Goal: Information Seeking & Learning: Learn about a topic

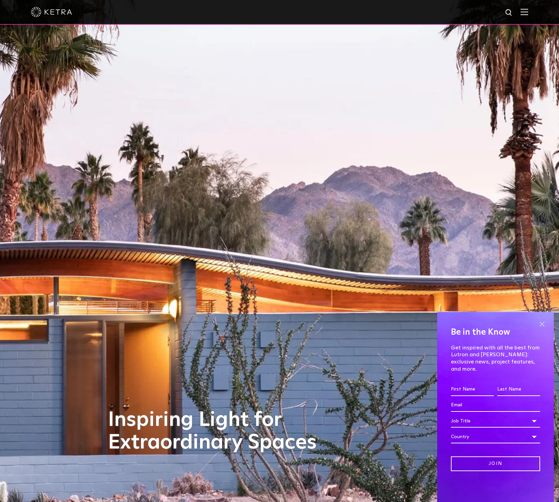
click at [542, 328] on span at bounding box center [542, 324] width 10 height 10
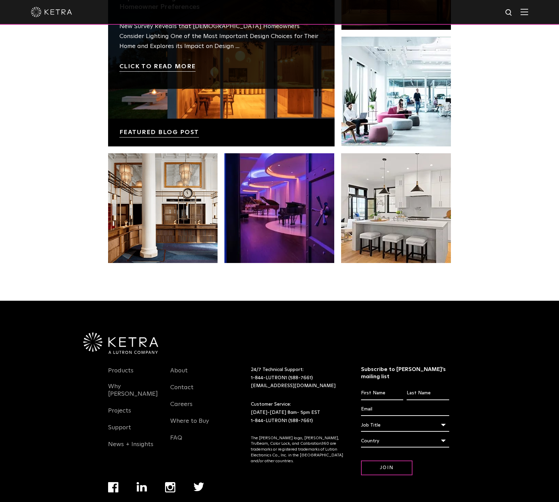
scroll to position [1443, 0]
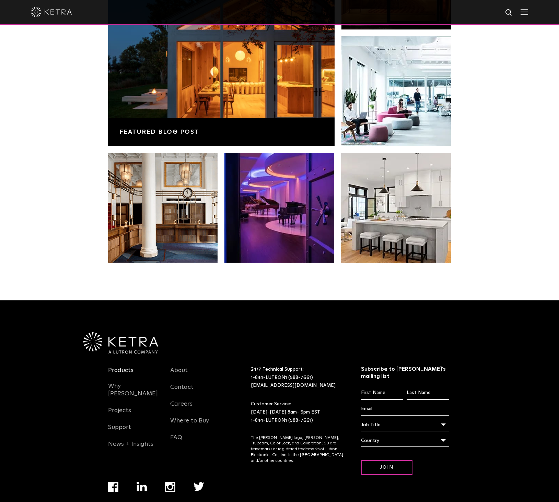
click at [121, 367] on link "Products" at bounding box center [120, 375] width 25 height 16
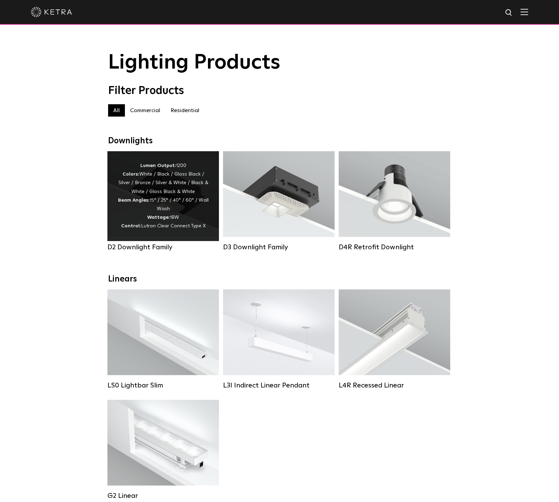
click at [150, 210] on div "Lumen Output: 1200 Colors: White / Black / Gloss Black / Silver / Bronze / Silv…" at bounding box center [163, 196] width 91 height 69
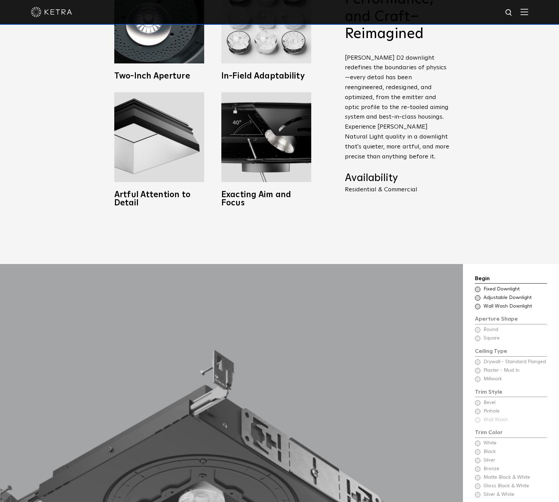
scroll to position [720, 0]
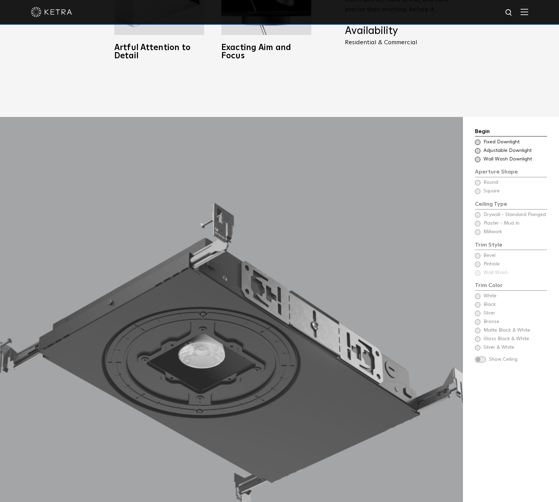
click at [513, 139] on span "Fixed Downlight" at bounding box center [514, 142] width 63 height 7
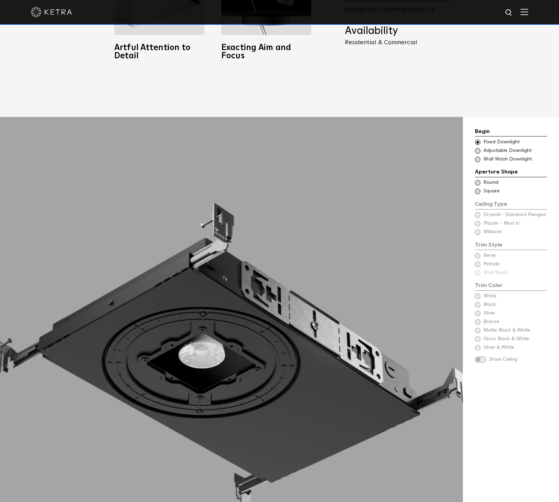
click at [491, 179] on span "Round" at bounding box center [514, 182] width 63 height 7
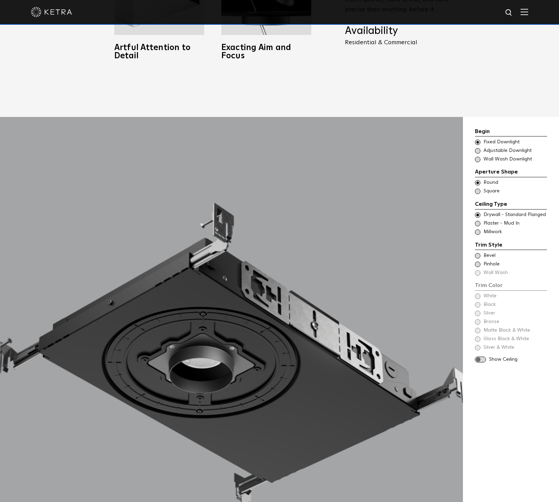
click at [493, 252] on span "Bevel" at bounding box center [514, 255] width 63 height 7
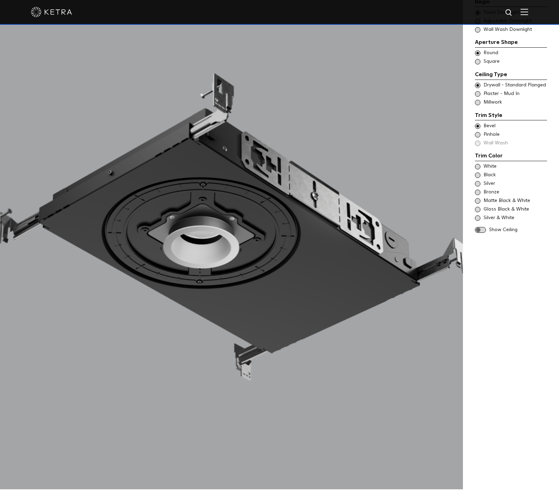
scroll to position [892, 0]
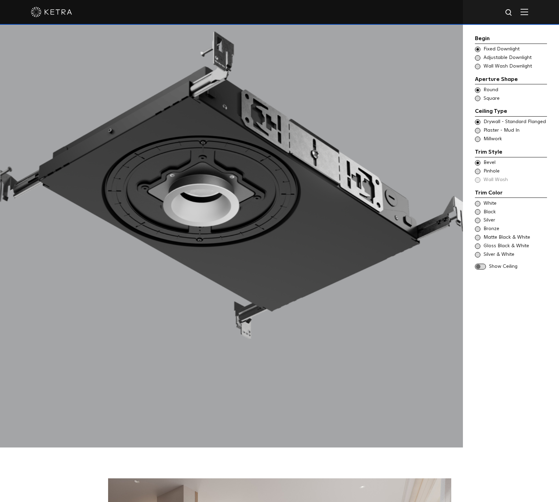
click at [501, 269] on span "Show Ceiling" at bounding box center [518, 266] width 58 height 7
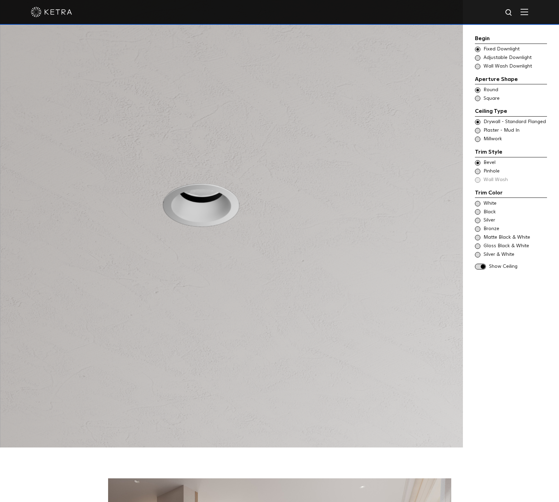
click at [501, 268] on span "Show Ceiling" at bounding box center [518, 266] width 58 height 7
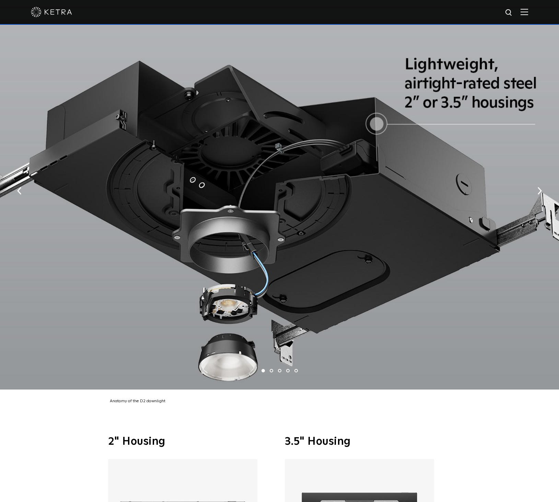
scroll to position [1681, 0]
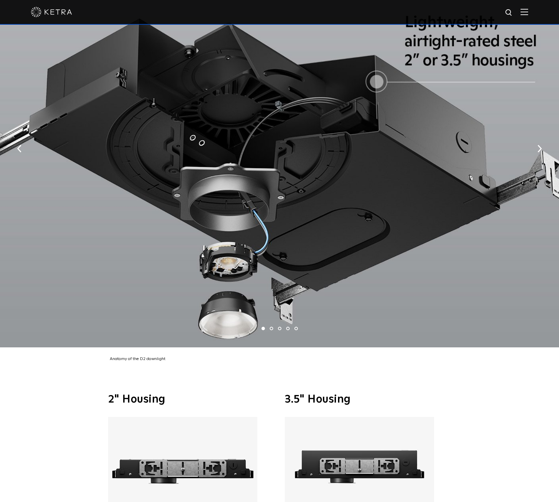
click at [270, 327] on li "2" at bounding box center [271, 328] width 3 height 3
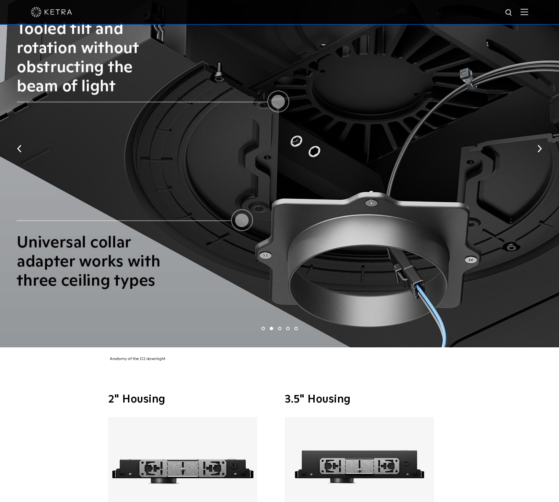
click at [281, 324] on ul "1 2 3 4 5" at bounding box center [279, 329] width 559 height 10
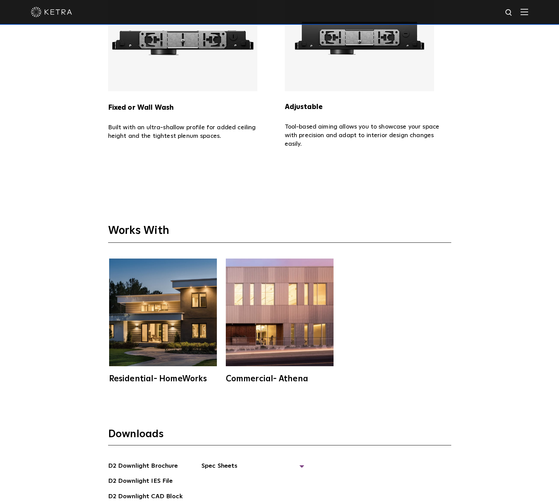
scroll to position [2230, 0]
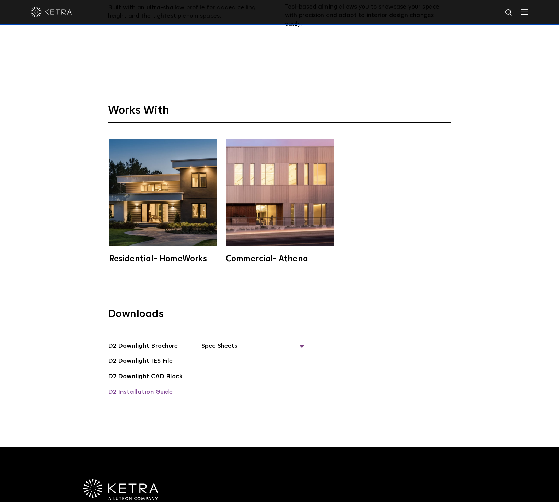
click at [142, 387] on link "D2 Installation Guide" at bounding box center [140, 392] width 65 height 11
click at [533, 13] on div at bounding box center [279, 12] width 559 height 25
click at [528, 16] on div at bounding box center [279, 12] width 497 height 24
click at [528, 12] on img at bounding box center [524, 12] width 8 height 7
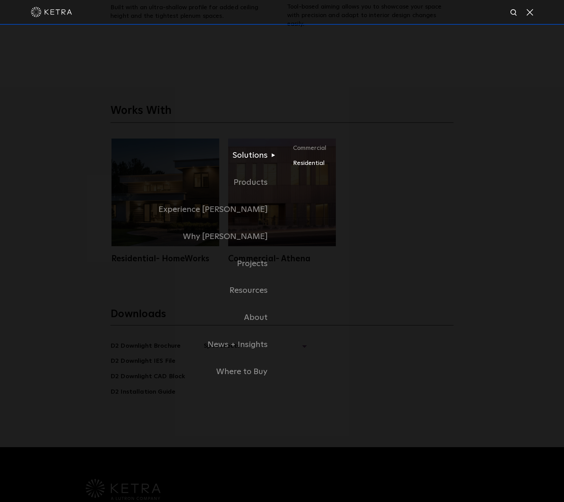
click at [307, 161] on link "Residential" at bounding box center [373, 163] width 161 height 10
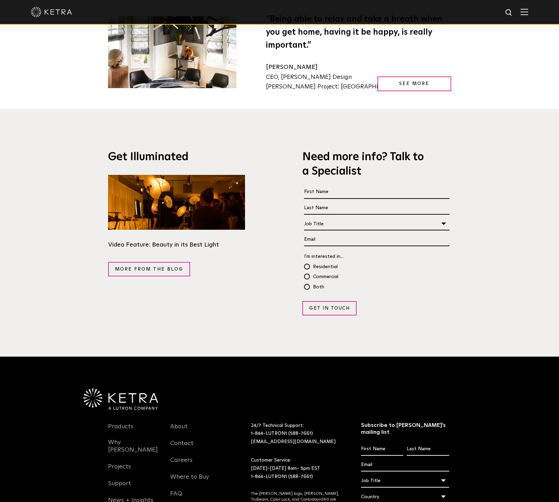
scroll to position [1345, 0]
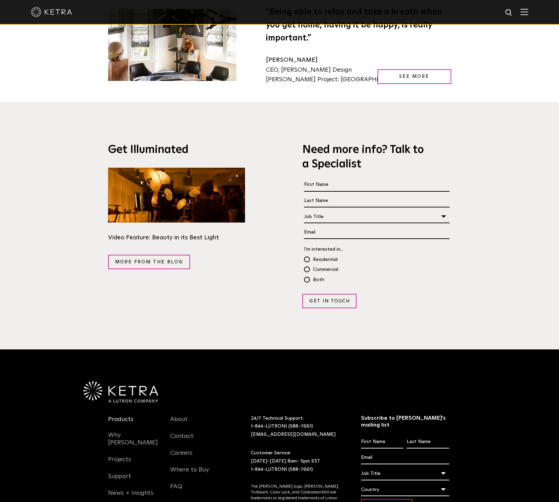
click at [129, 416] on link "Products" at bounding box center [120, 424] width 25 height 16
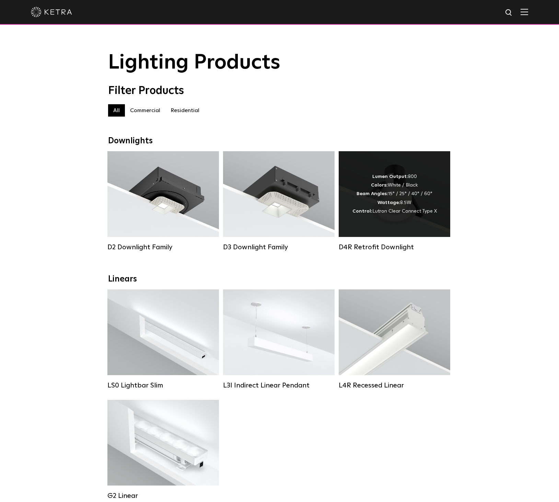
click at [432, 216] on div "Lumen Output: 800 Colors: White / Black Beam Angles: 15° / 25° / 40° / 60° Watt…" at bounding box center [394, 194] width 84 height 43
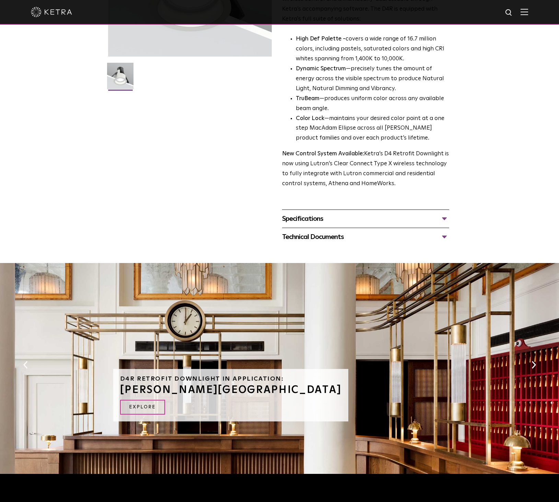
scroll to position [172, 0]
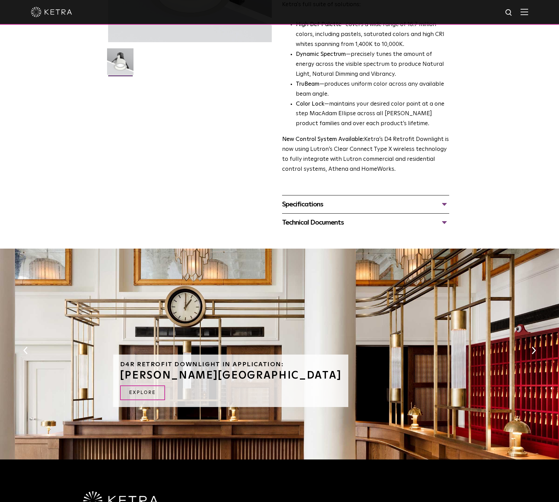
click at [334, 207] on div "Specifications" at bounding box center [365, 204] width 167 height 11
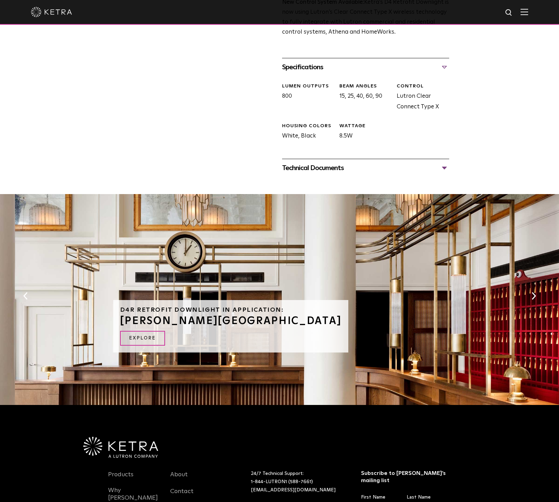
scroll to position [343, 0]
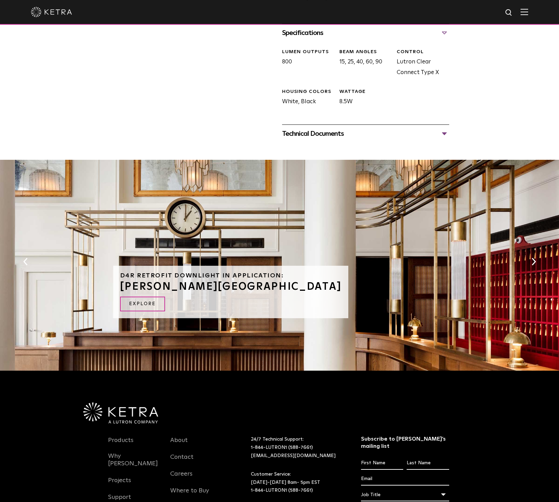
click at [336, 136] on div "Technical Documents" at bounding box center [365, 133] width 167 height 11
